Goal: Entertainment & Leisure: Consume media (video, audio)

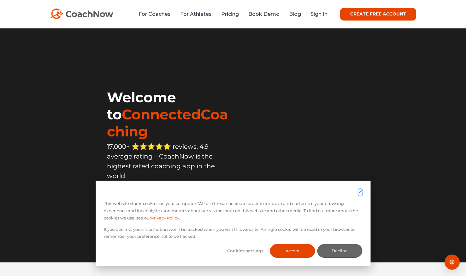
click at [360, 191] on icon "Dismiss cookie banner" at bounding box center [360, 191] width 3 height 3
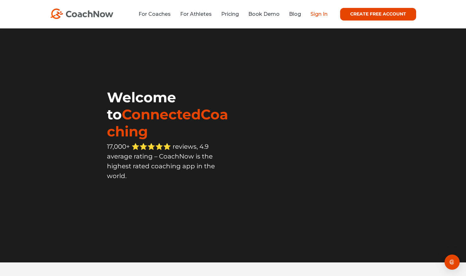
click at [319, 14] on link "Sign In" at bounding box center [318, 14] width 17 height 6
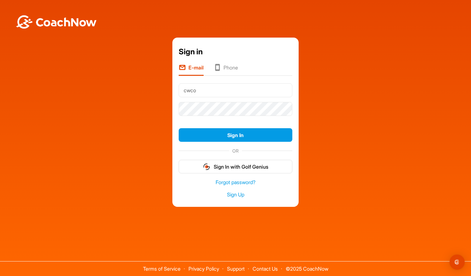
type input "[EMAIL_ADDRESS][DOMAIN_NAME]"
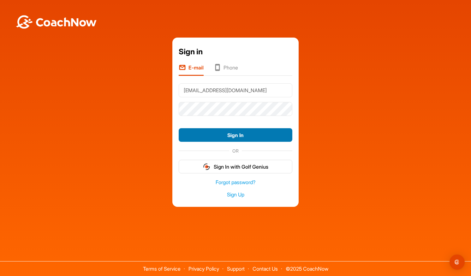
click at [228, 132] on button "Sign In" at bounding box center [235, 135] width 114 height 14
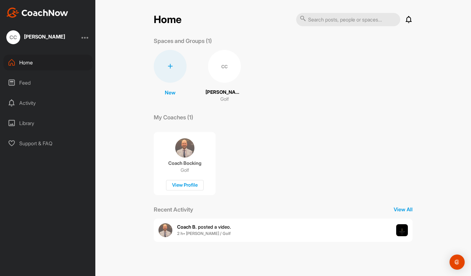
click at [27, 85] on div "Feed" at bounding box center [47, 83] width 89 height 16
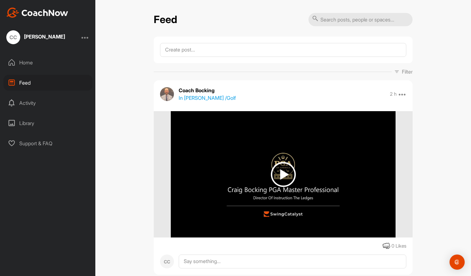
click at [279, 181] on img at bounding box center [283, 174] width 25 height 25
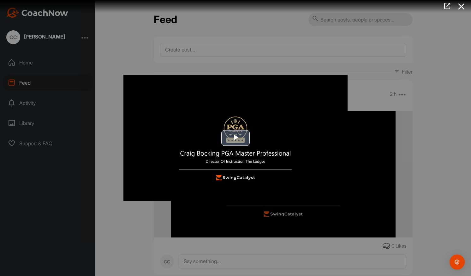
click at [235, 138] on span "Video Player" at bounding box center [235, 138] width 0 height 0
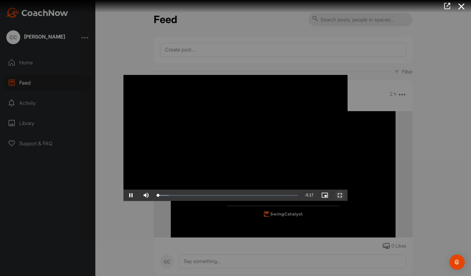
click at [344, 195] on span "Video Player" at bounding box center [339, 195] width 15 height 0
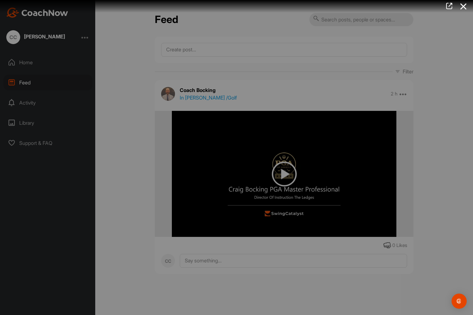
click at [346, 164] on video "Video Player" at bounding box center [236, 157] width 237 height 13
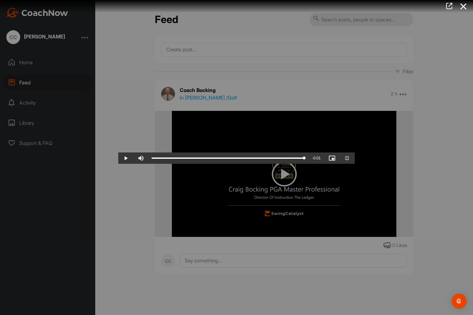
click at [324, 164] on video "Video Player" at bounding box center [236, 157] width 237 height 13
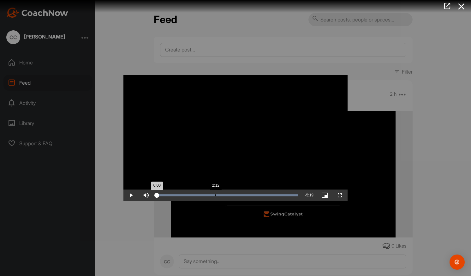
drag, startPoint x: 299, startPoint y: 196, endPoint x: 153, endPoint y: 187, distance: 146.3
click at [153, 187] on div "Video Player is loading. Play Video Play Skip Backward Skip Forward Mute Curren…" at bounding box center [235, 138] width 224 height 126
click at [339, 195] on span "Video Player" at bounding box center [339, 195] width 15 height 0
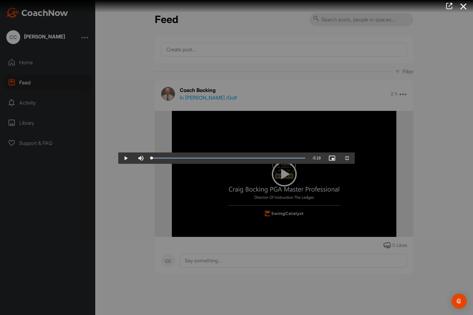
click at [118, 164] on video "Video Player" at bounding box center [236, 157] width 237 height 13
click at [149, 164] on div "Loaded : 100.00% 0:51 0:52" at bounding box center [229, 158] width 160 height 11
click at [129, 164] on video "Video Player" at bounding box center [236, 157] width 237 height 13
drag, startPoint x: 206, startPoint y: 250, endPoint x: 173, endPoint y: 249, distance: 33.8
click at [173, 164] on video "Video Player" at bounding box center [236, 157] width 237 height 13
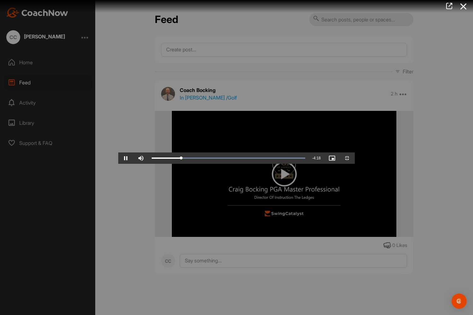
click at [355, 151] on video "Video Player" at bounding box center [236, 157] width 237 height 13
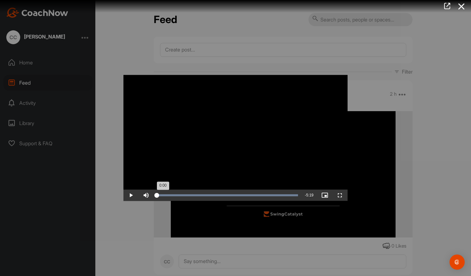
drag, startPoint x: 185, startPoint y: 196, endPoint x: 156, endPoint y: 197, distance: 29.7
click at [157, 196] on div "0:00" at bounding box center [157, 195] width 0 height 2
click at [340, 195] on span "Video Player" at bounding box center [339, 195] width 15 height 0
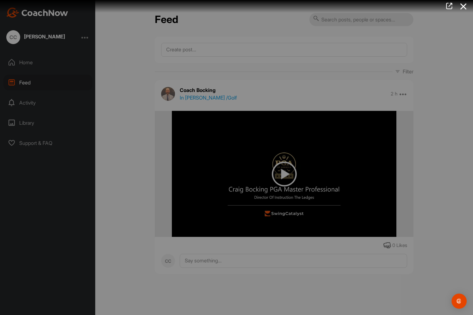
click at [355, 164] on video "Video Player" at bounding box center [236, 157] width 237 height 13
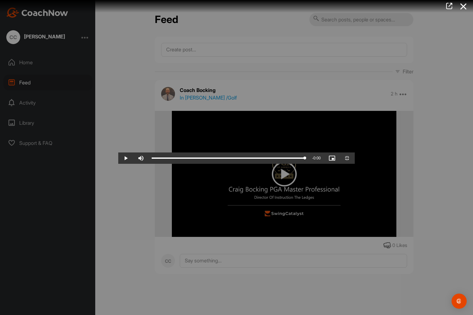
click at [285, 160] on video "Video Player" at bounding box center [236, 157] width 237 height 13
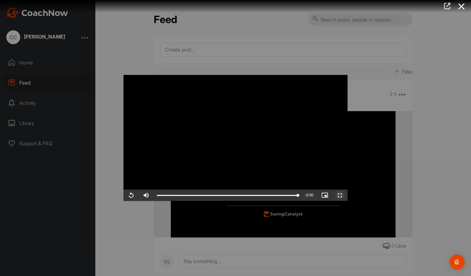
drag, startPoint x: 342, startPoint y: 195, endPoint x: 343, endPoint y: 219, distance: 23.4
click at [342, 195] on span "Video Player" at bounding box center [339, 195] width 15 height 0
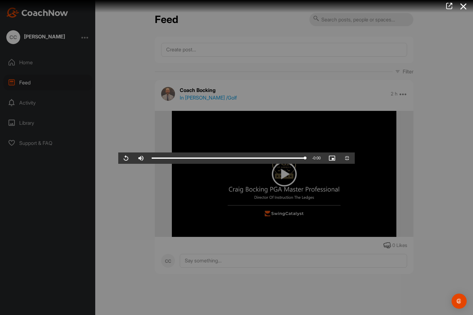
click at [239, 164] on video "Video Player" at bounding box center [236, 157] width 237 height 13
click at [225, 164] on video "Video Player" at bounding box center [236, 157] width 237 height 13
click at [210, 151] on video "Video Player" at bounding box center [236, 157] width 237 height 13
click at [308, 151] on video "Video Player" at bounding box center [236, 157] width 237 height 13
click at [355, 151] on video "Video Player" at bounding box center [236, 157] width 237 height 13
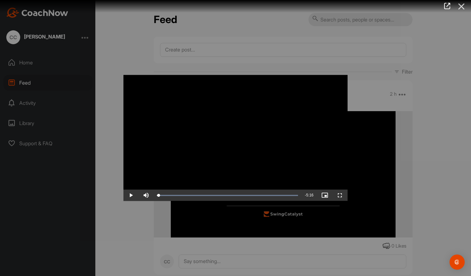
click at [462, 5] on icon at bounding box center [461, 7] width 15 height 12
